Goal: Task Accomplishment & Management: Manage account settings

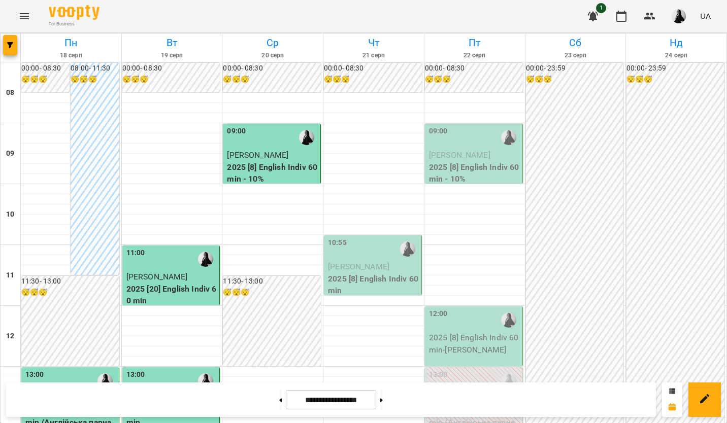
scroll to position [305, 0]
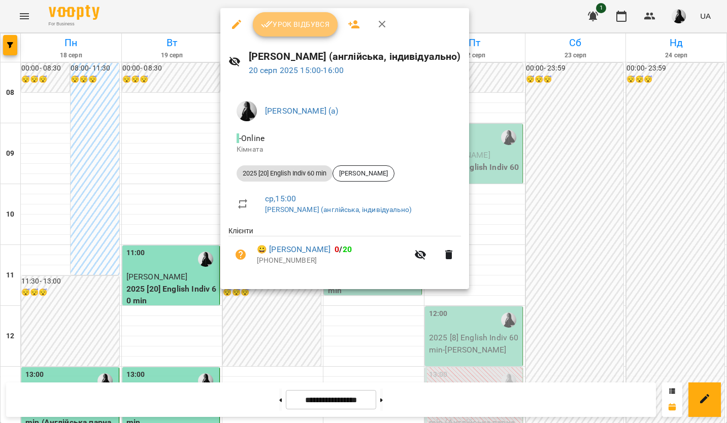
click at [286, 19] on span "Урок відбувся" at bounding box center [295, 24] width 69 height 12
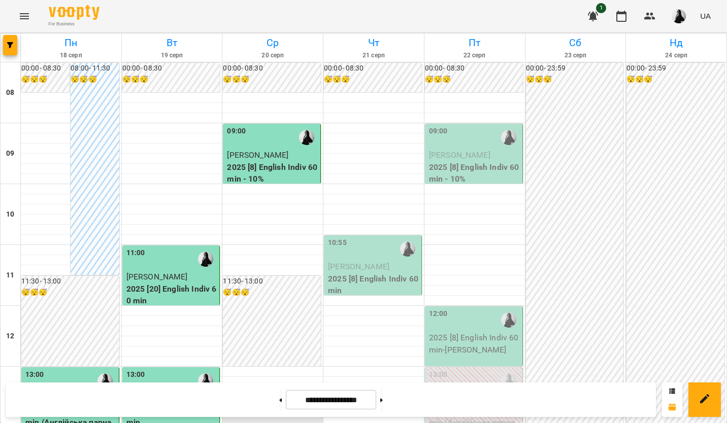
scroll to position [254, 0]
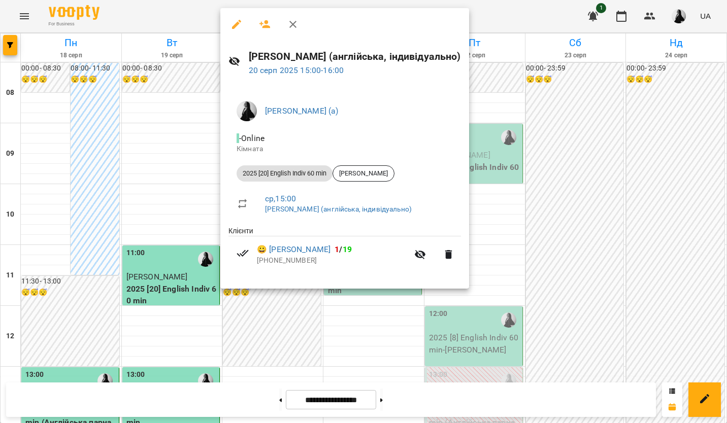
click at [605, 225] on div at bounding box center [363, 211] width 727 height 423
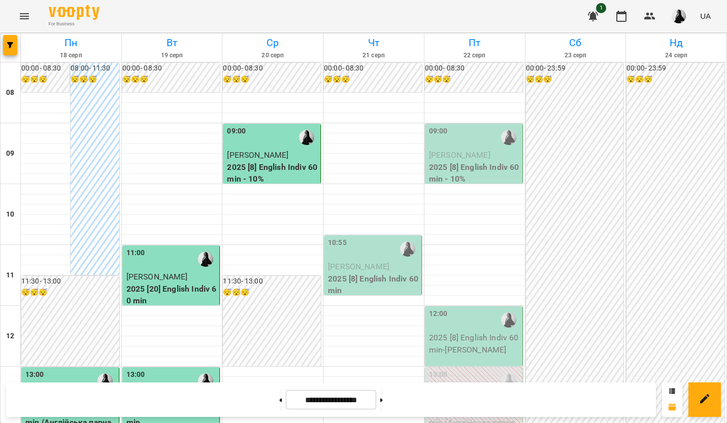
scroll to position [0, 0]
click at [236, 167] on p "2025 [8] English Indiv 60 min - 10%" at bounding box center [272, 173] width 91 height 24
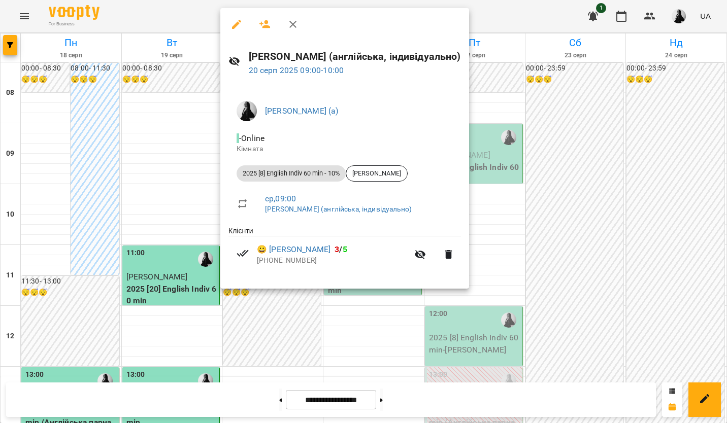
click at [600, 178] on div at bounding box center [363, 211] width 727 height 423
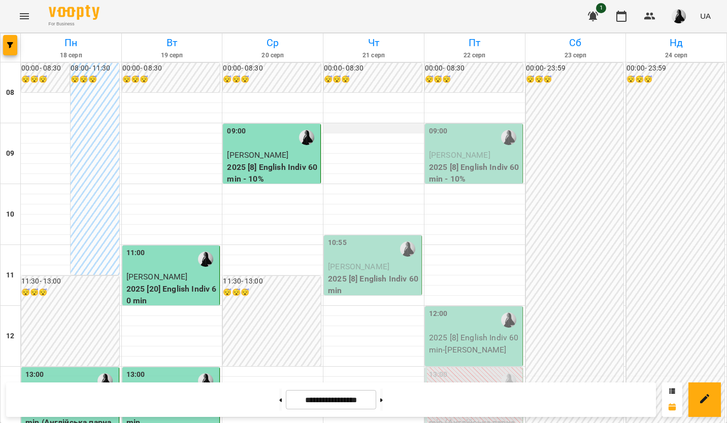
click at [350, 133] on div at bounding box center [373, 133] width 101 height 1
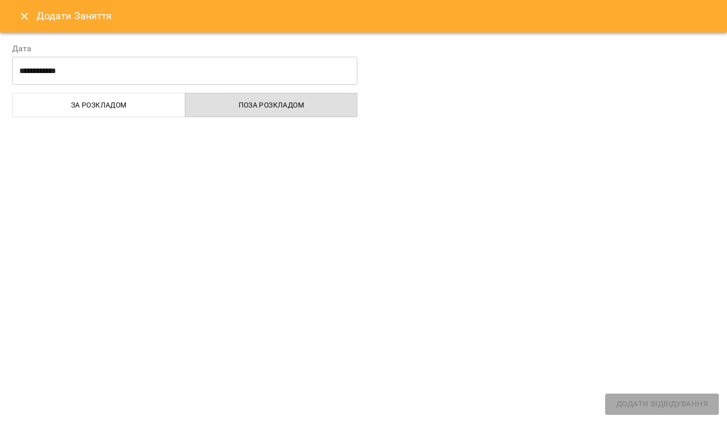
select select "**********"
